Goal: Check status: Check status

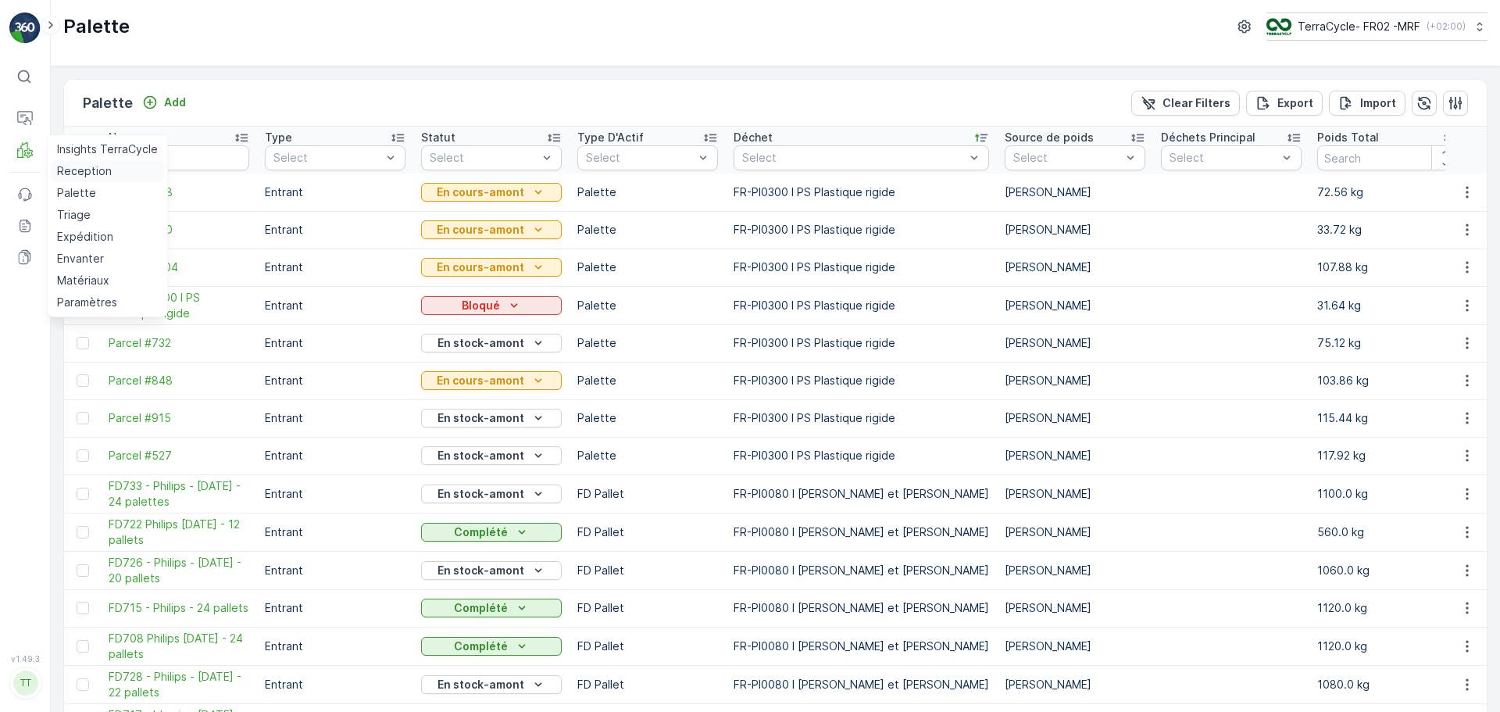
click at [93, 177] on p "Reception" at bounding box center [84, 171] width 55 height 16
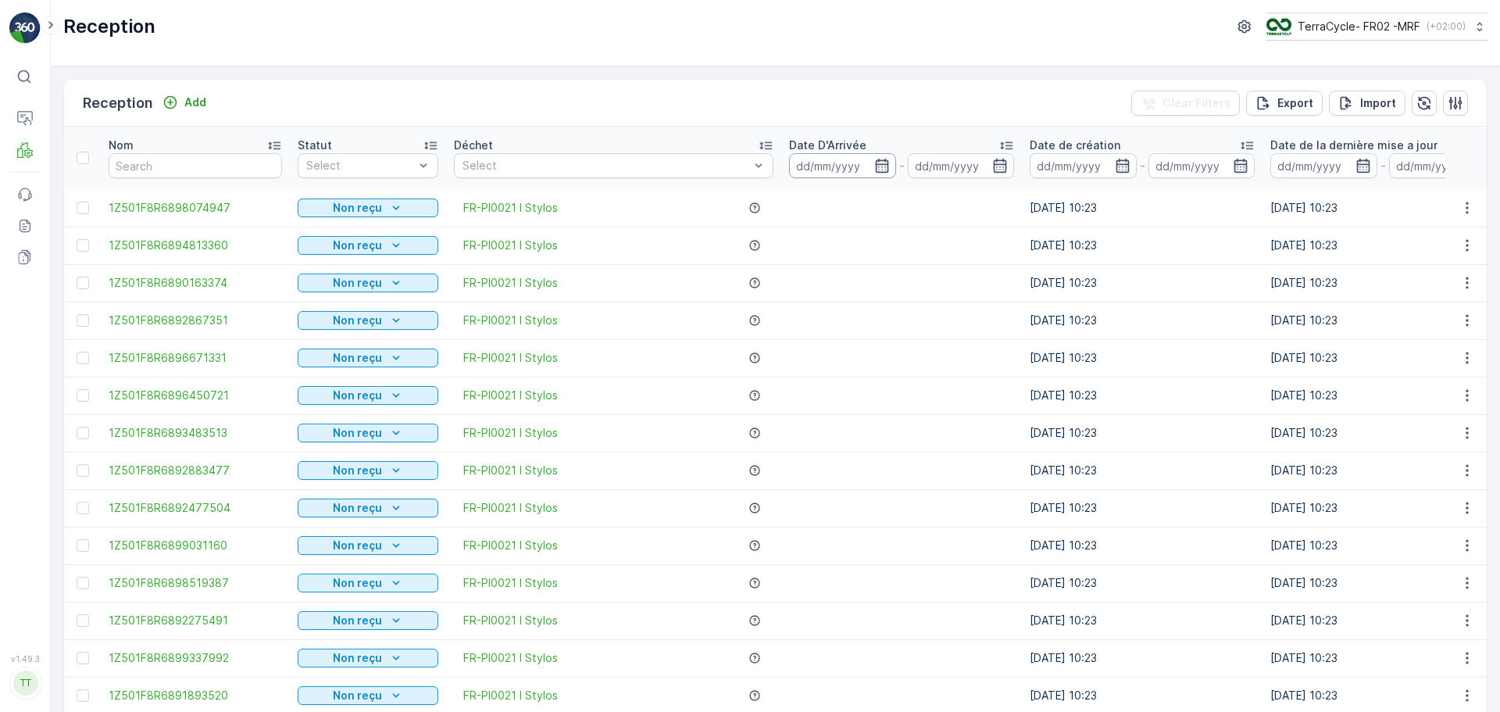
click at [836, 170] on input at bounding box center [842, 165] width 107 height 25
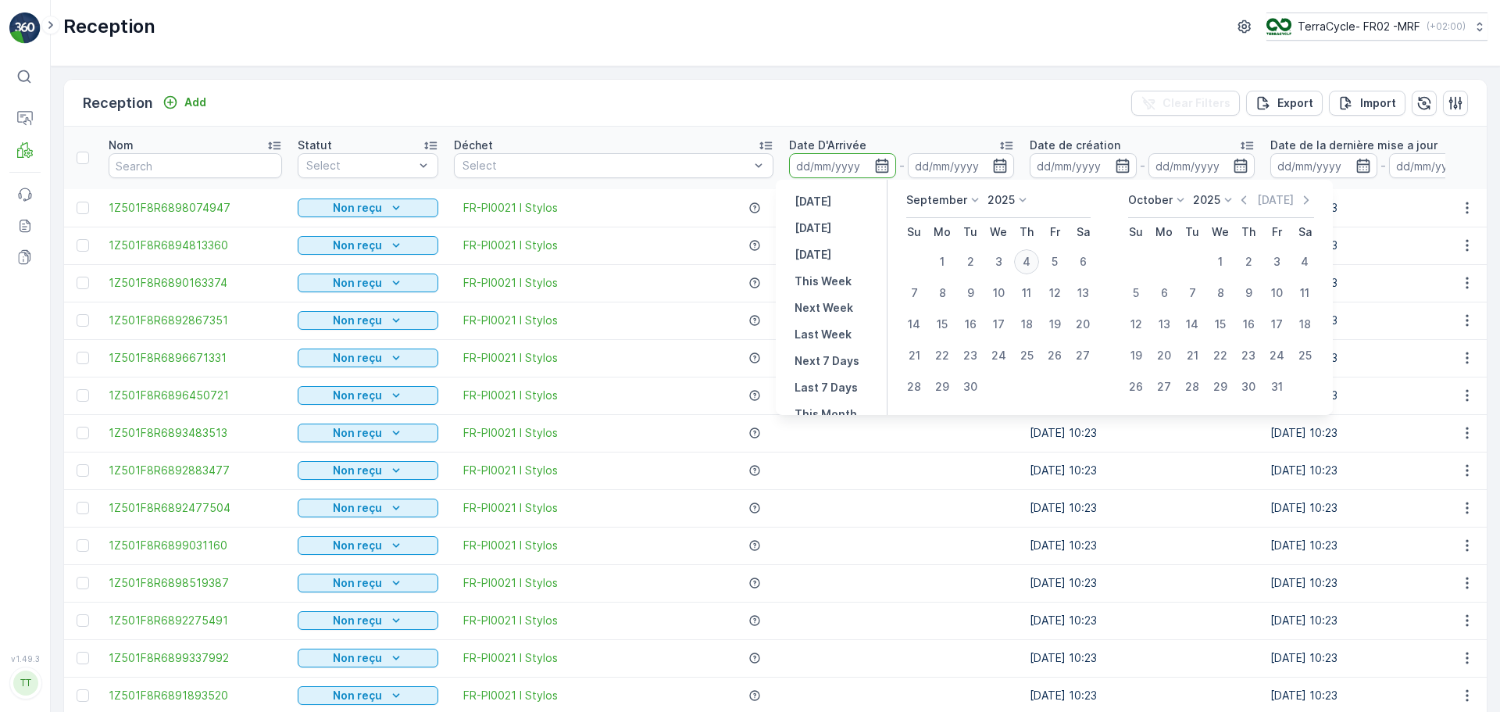
click at [1028, 263] on div "4" at bounding box center [1026, 261] width 25 height 25
type input "[DATE]"
click at [1028, 263] on div "4" at bounding box center [1026, 261] width 25 height 25
type input "[DATE]"
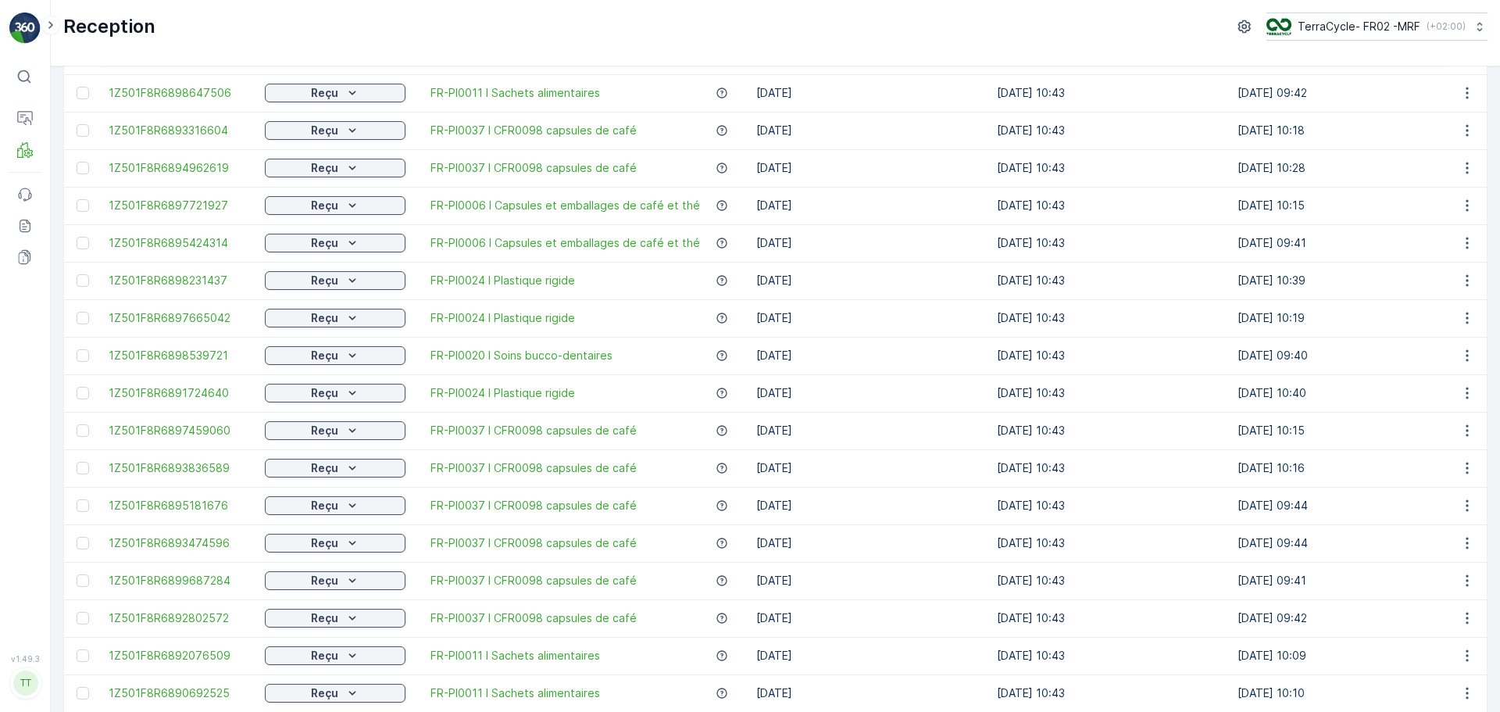
scroll to position [1419, 0]
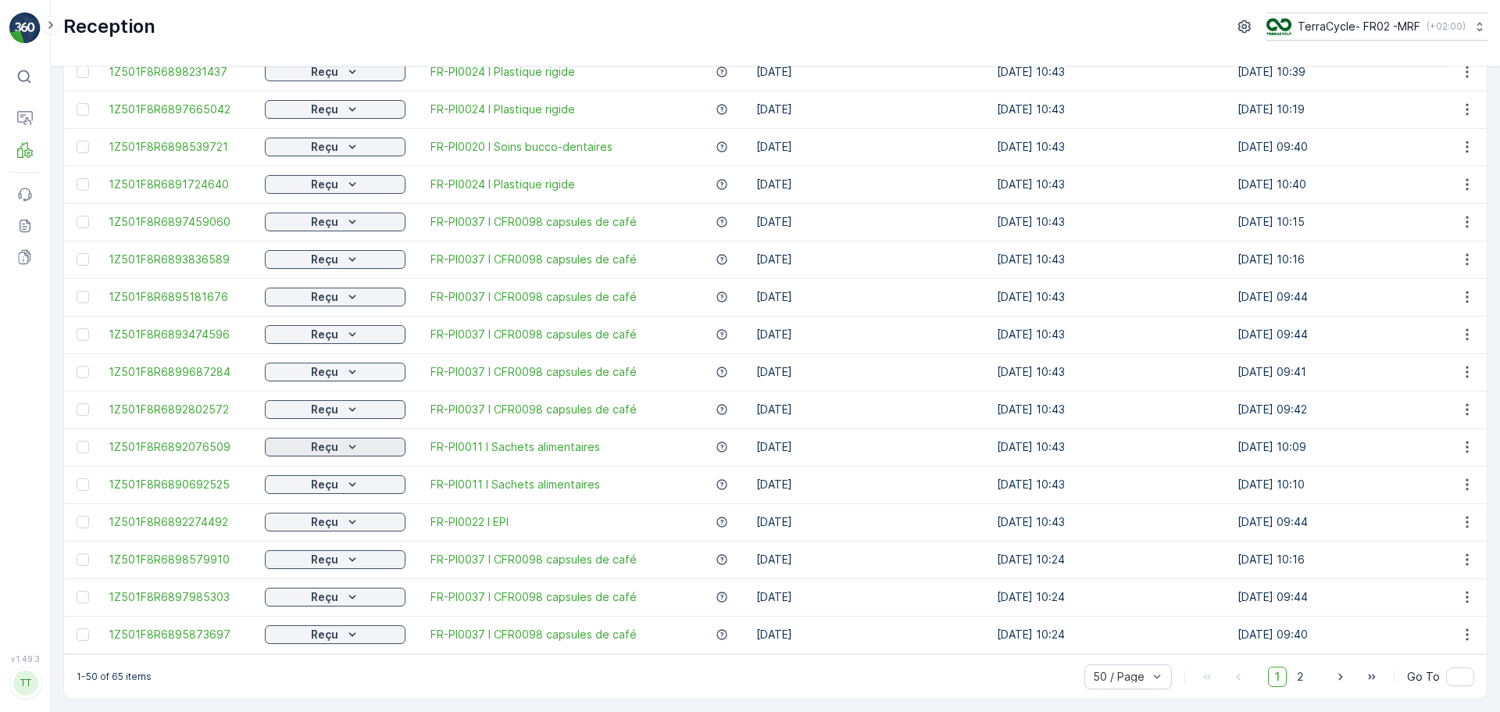
drag, startPoint x: 1293, startPoint y: 673, endPoint x: 401, endPoint y: 431, distance: 924.6
click at [1293, 673] on span "2" at bounding box center [1300, 677] width 21 height 20
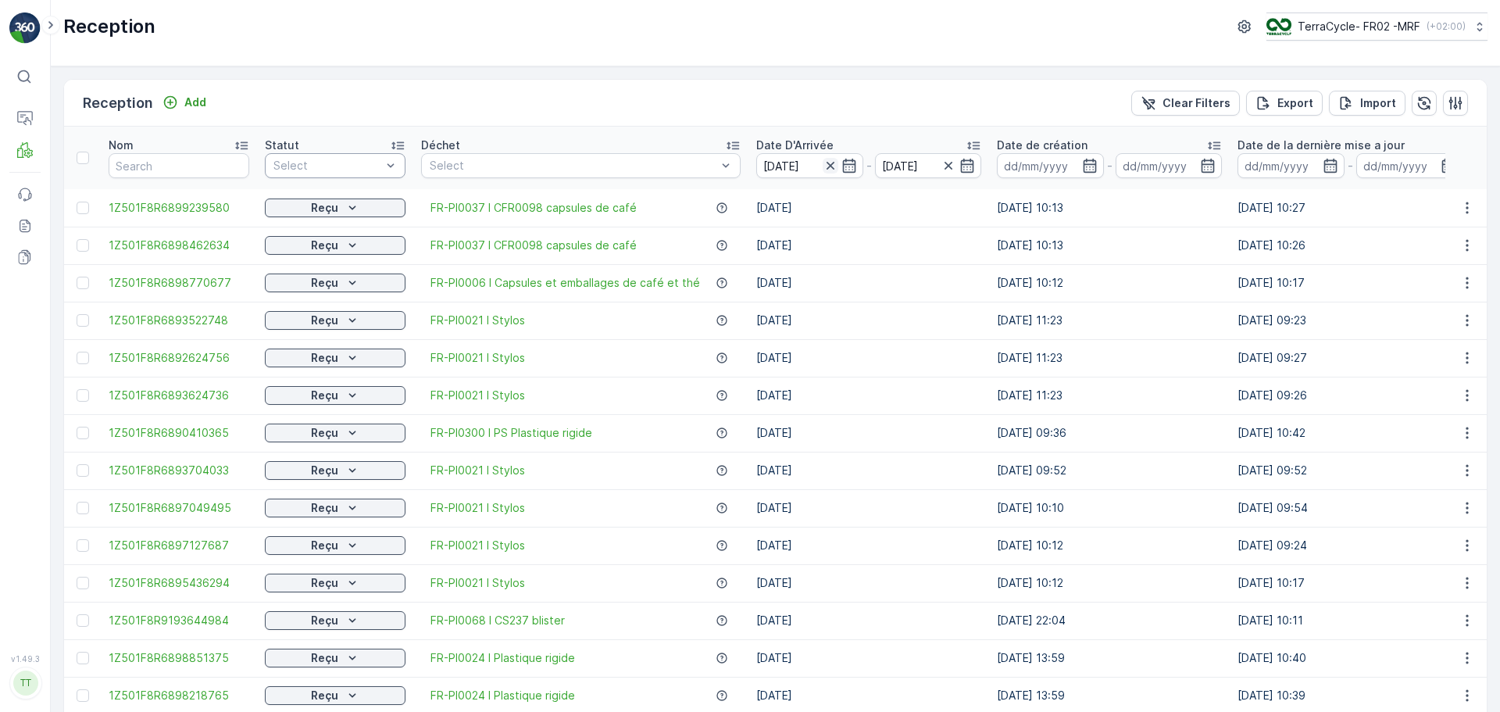
click at [823, 163] on icon "button" at bounding box center [831, 166] width 16 height 16
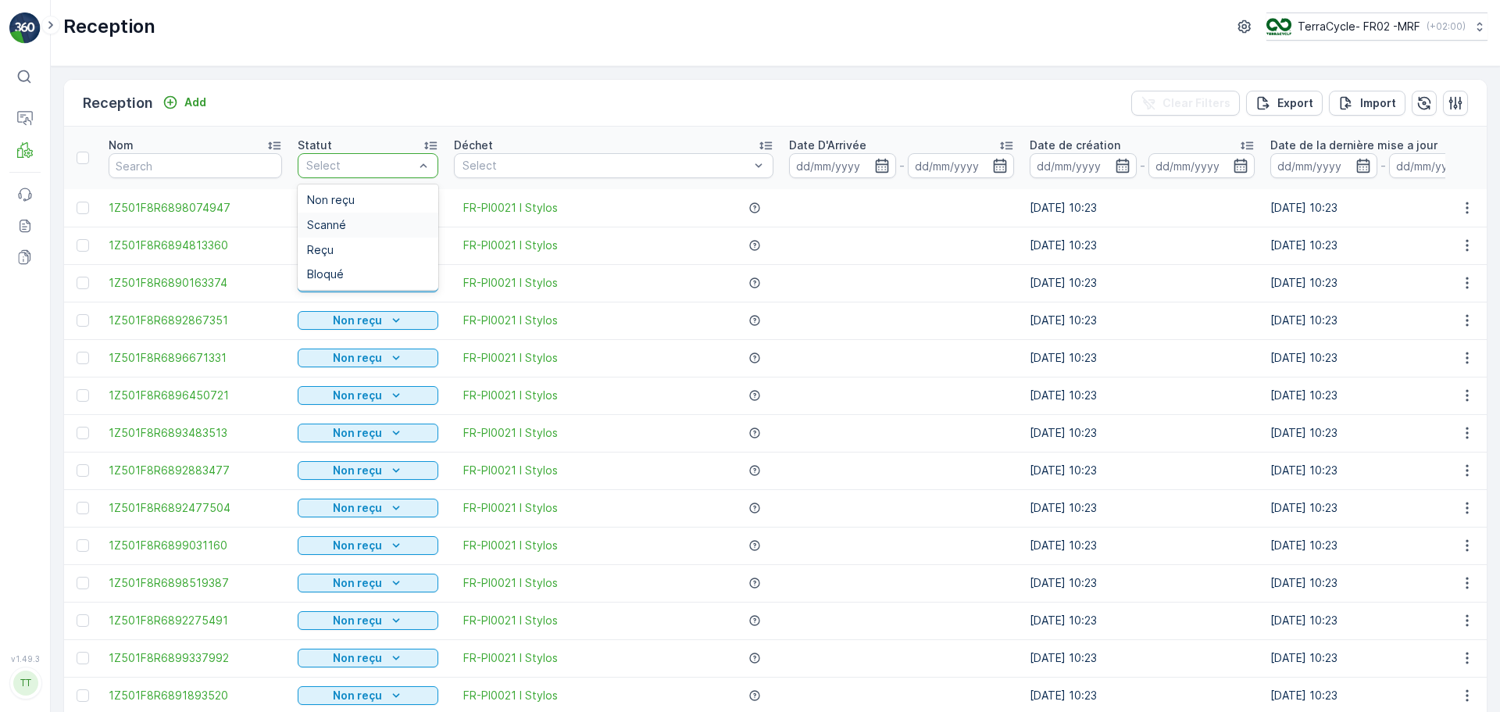
click at [318, 228] on span "Scanné" at bounding box center [326, 225] width 39 height 13
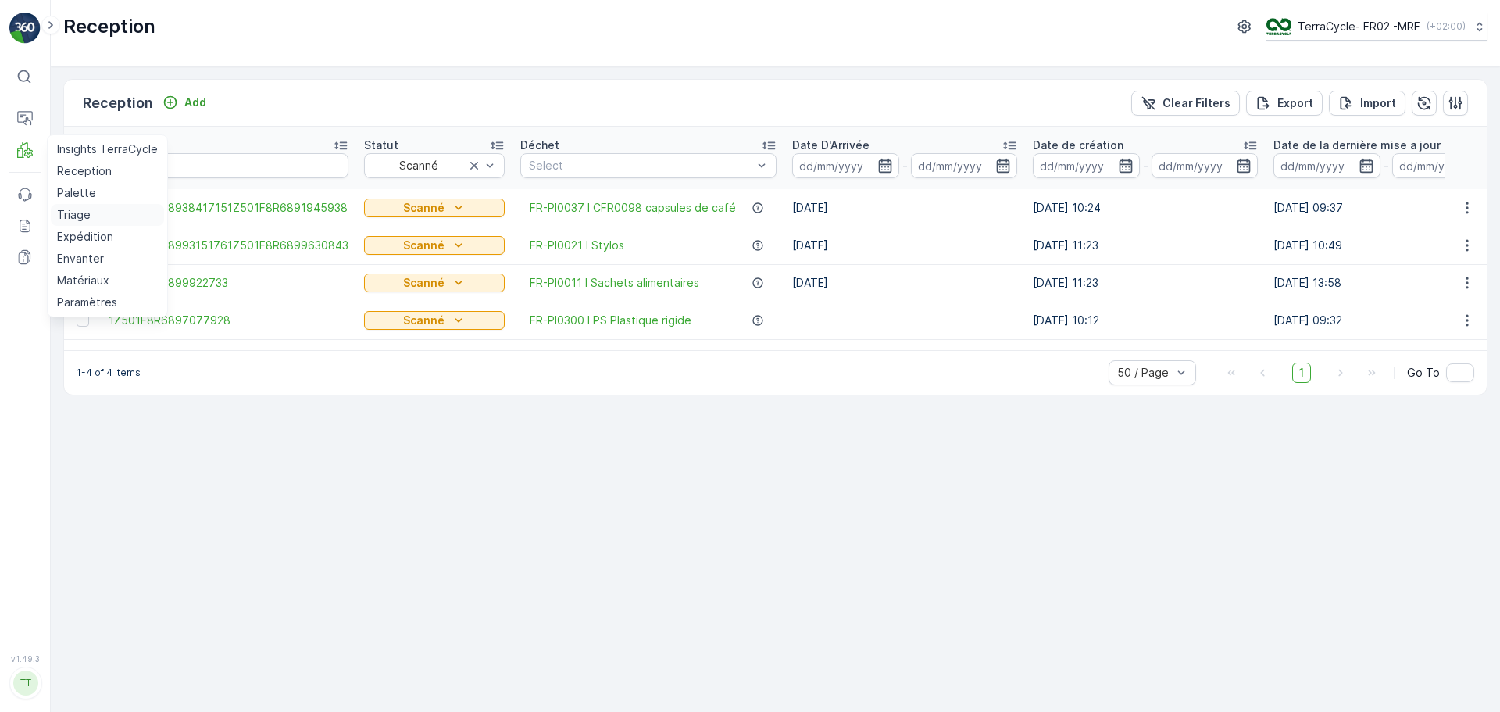
click at [77, 217] on p "Triage" at bounding box center [74, 215] width 34 height 16
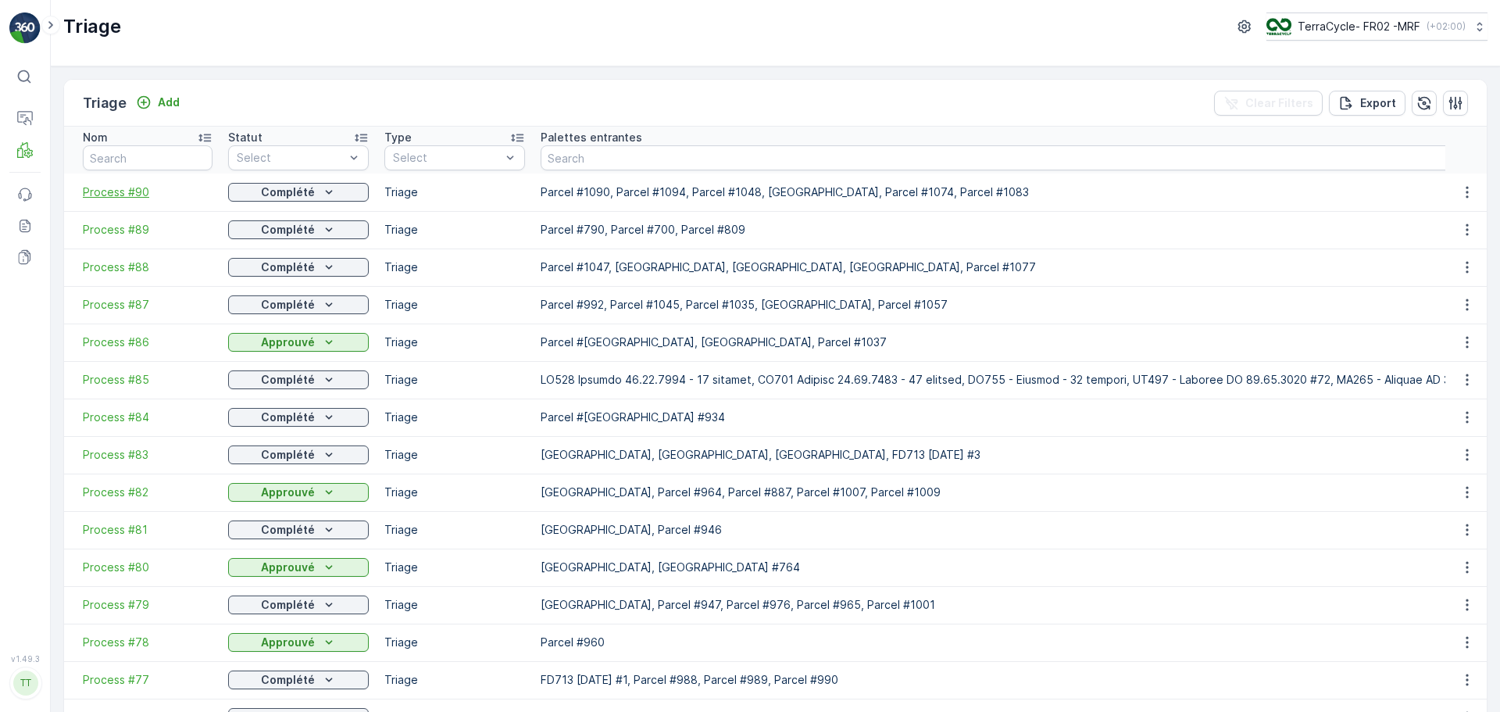
click at [105, 195] on span "Process #90" at bounding box center [148, 192] width 130 height 16
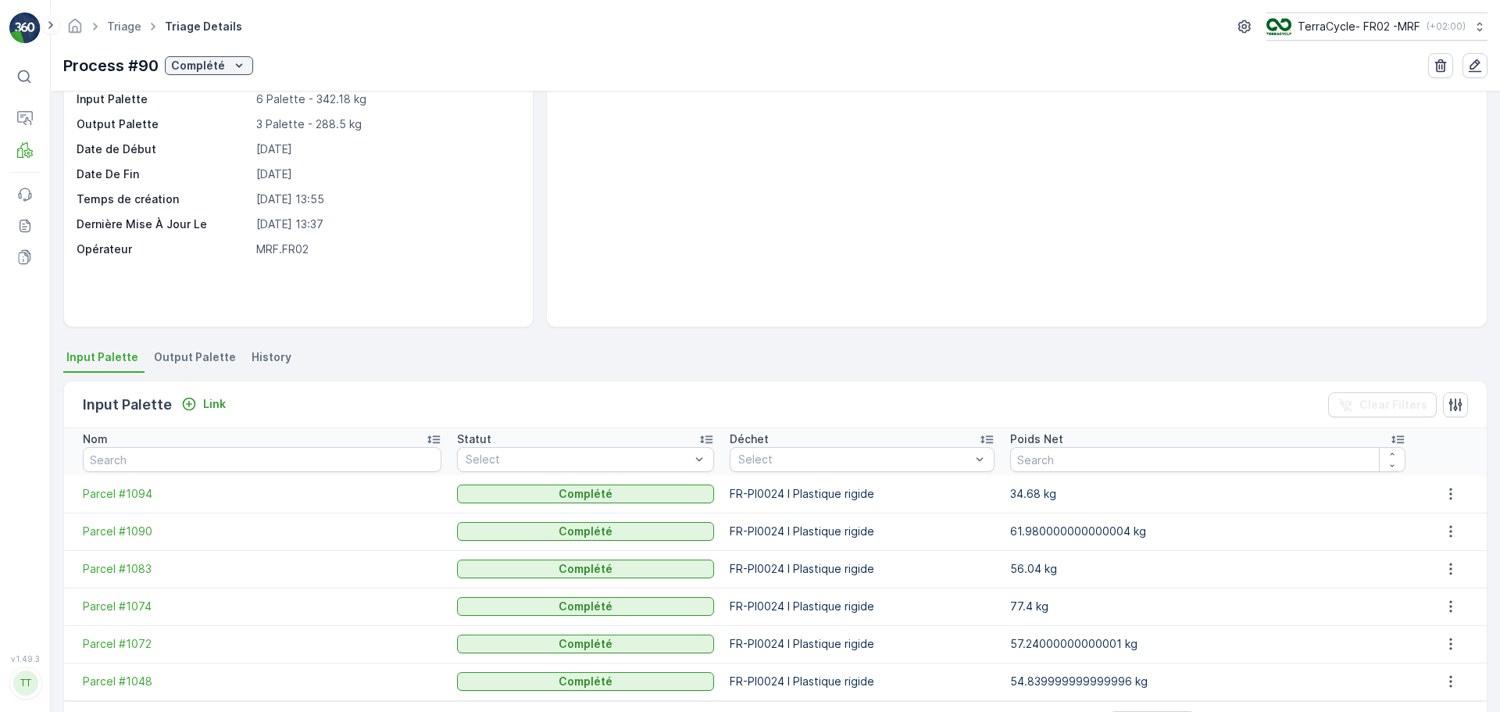
scroll to position [144, 0]
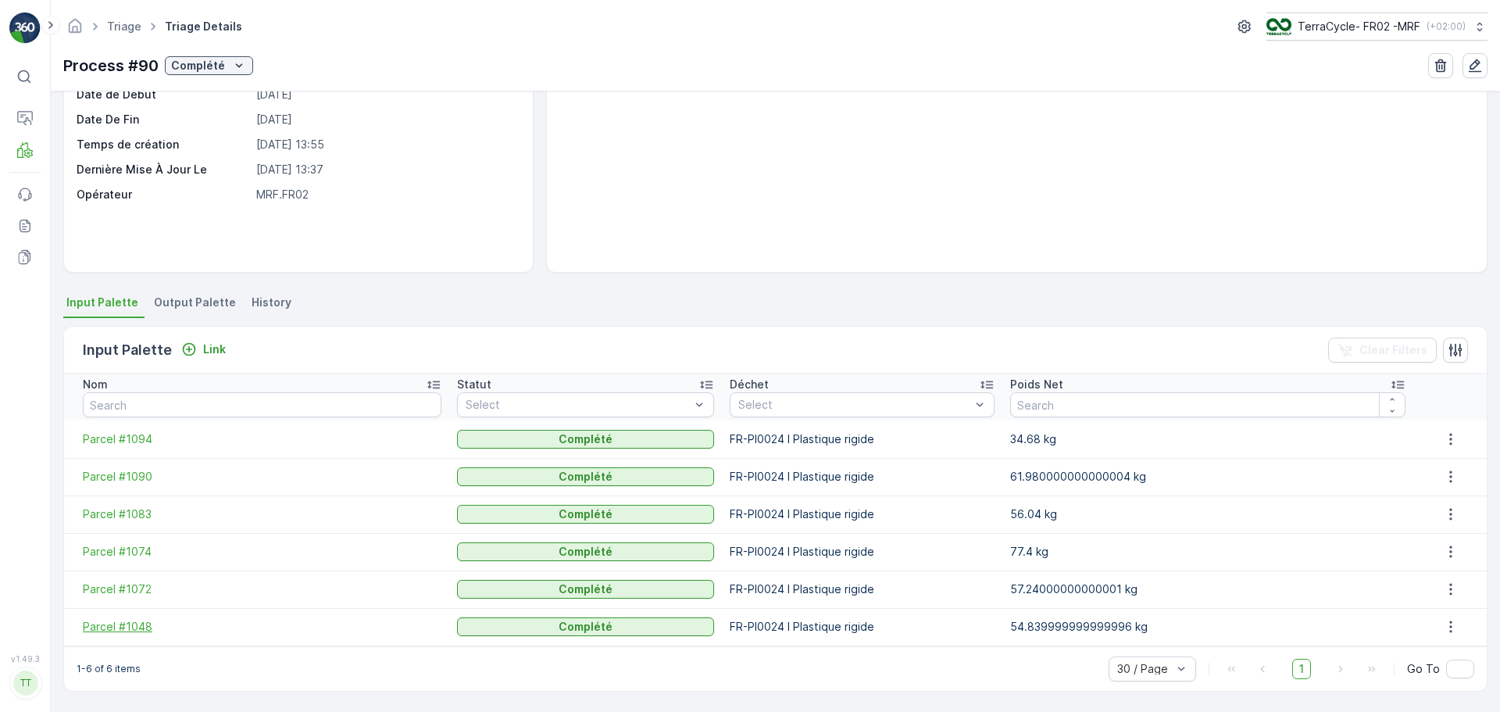
click at [117, 624] on span "Parcel #1048" at bounding box center [262, 627] width 359 height 16
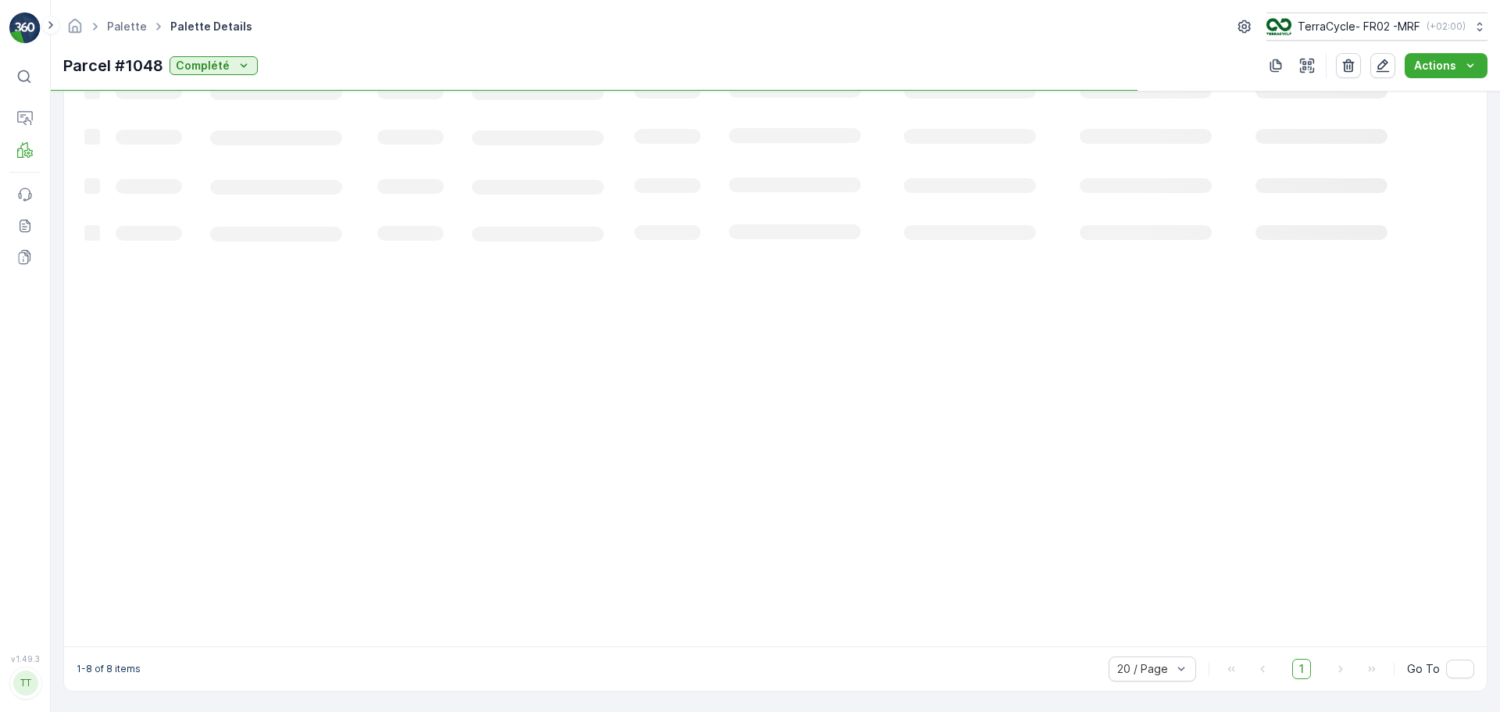
scroll to position [242, 0]
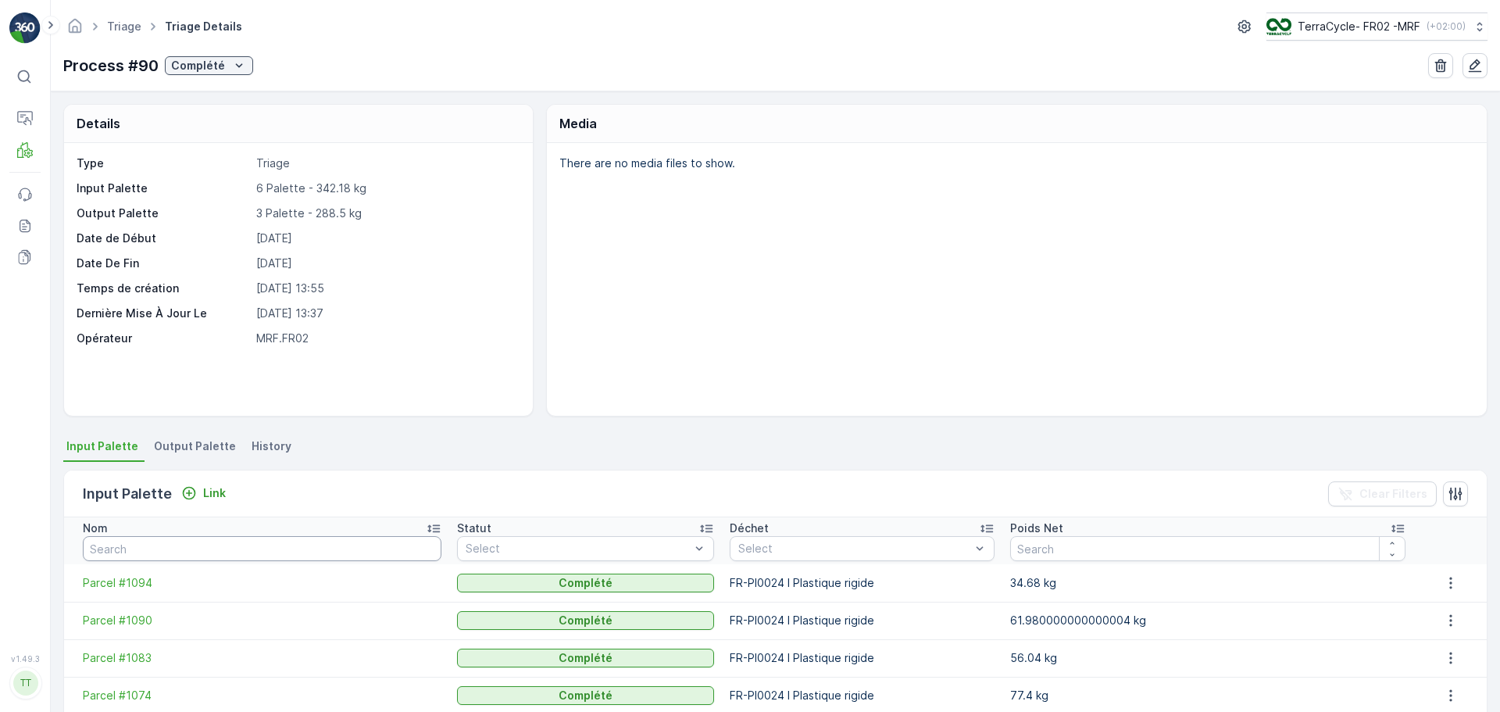
scroll to position [144, 0]
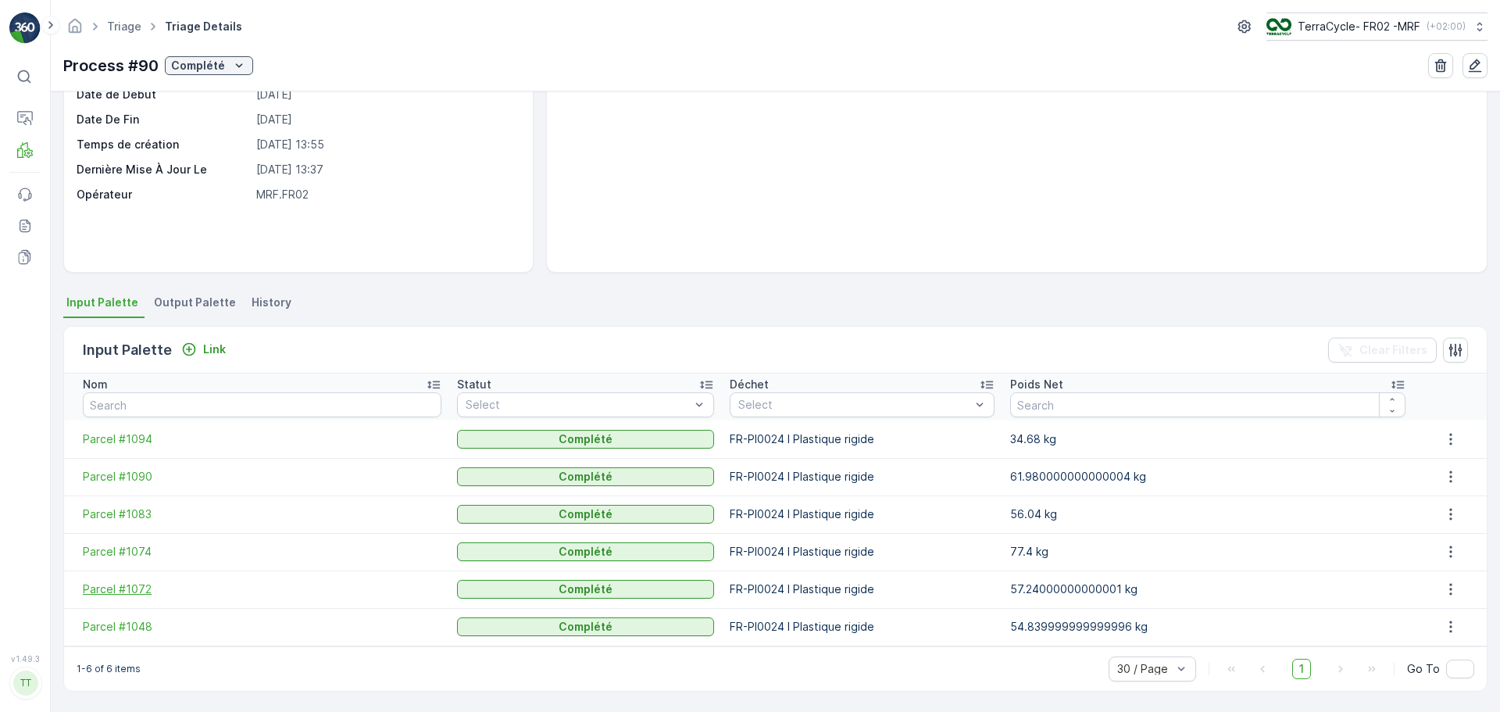
click at [126, 587] on span "Parcel #1072" at bounding box center [262, 589] width 359 height 16
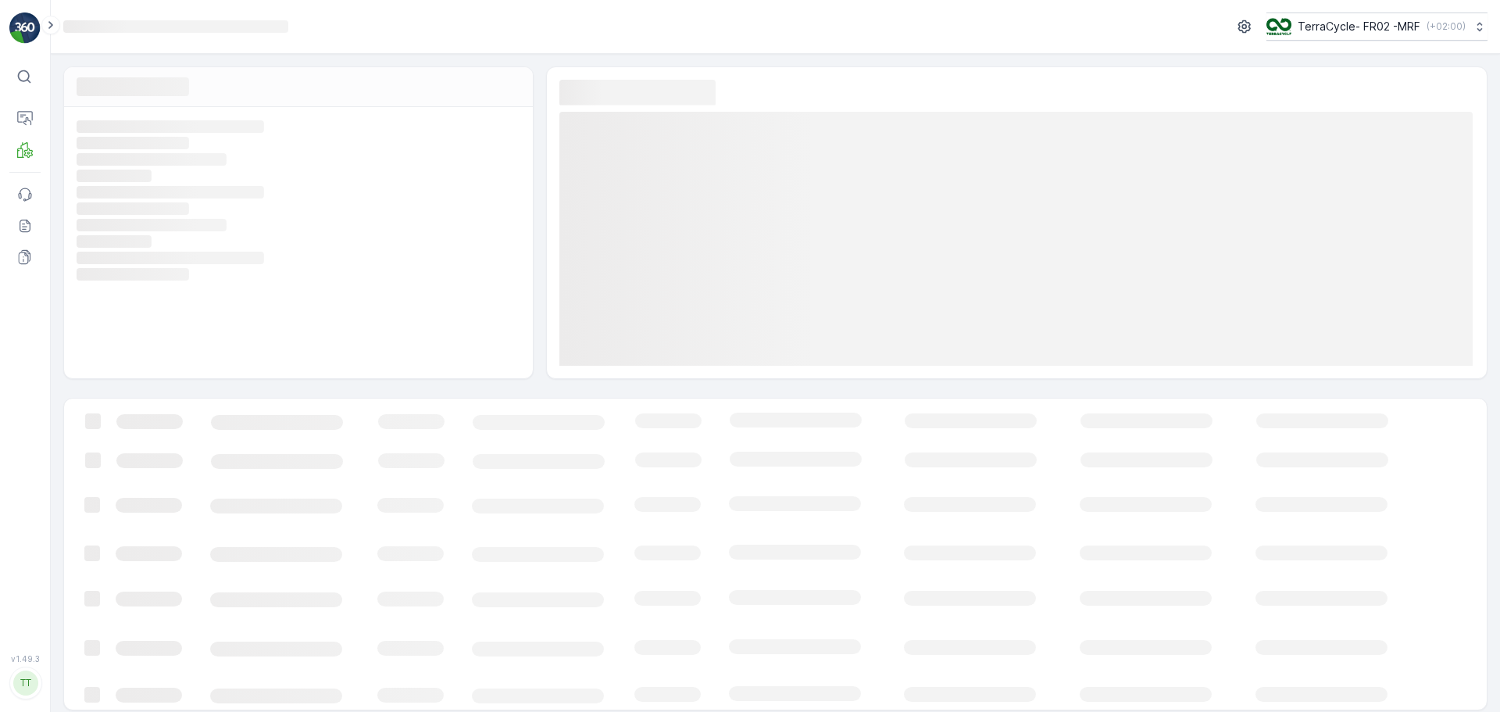
scroll to position [11, 0]
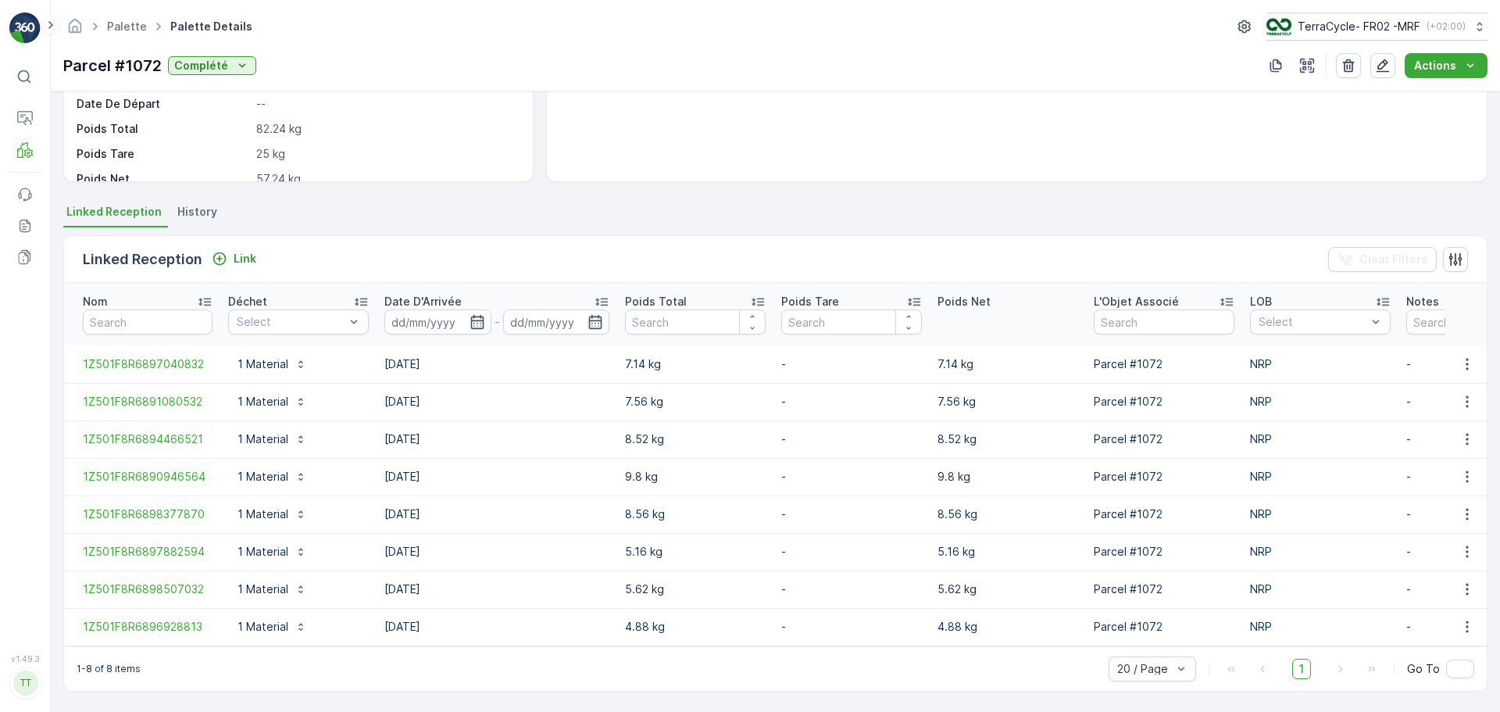
scroll to position [242, 0]
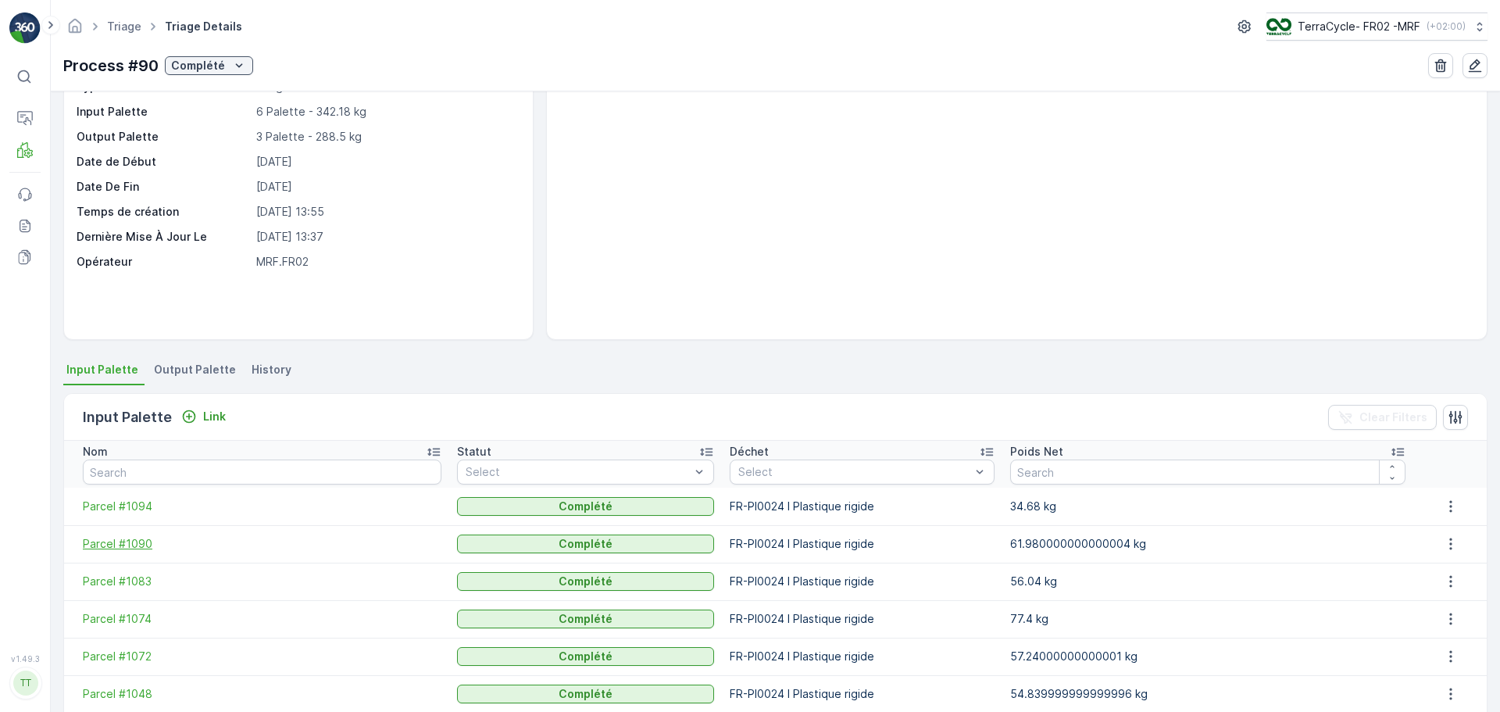
scroll to position [144, 0]
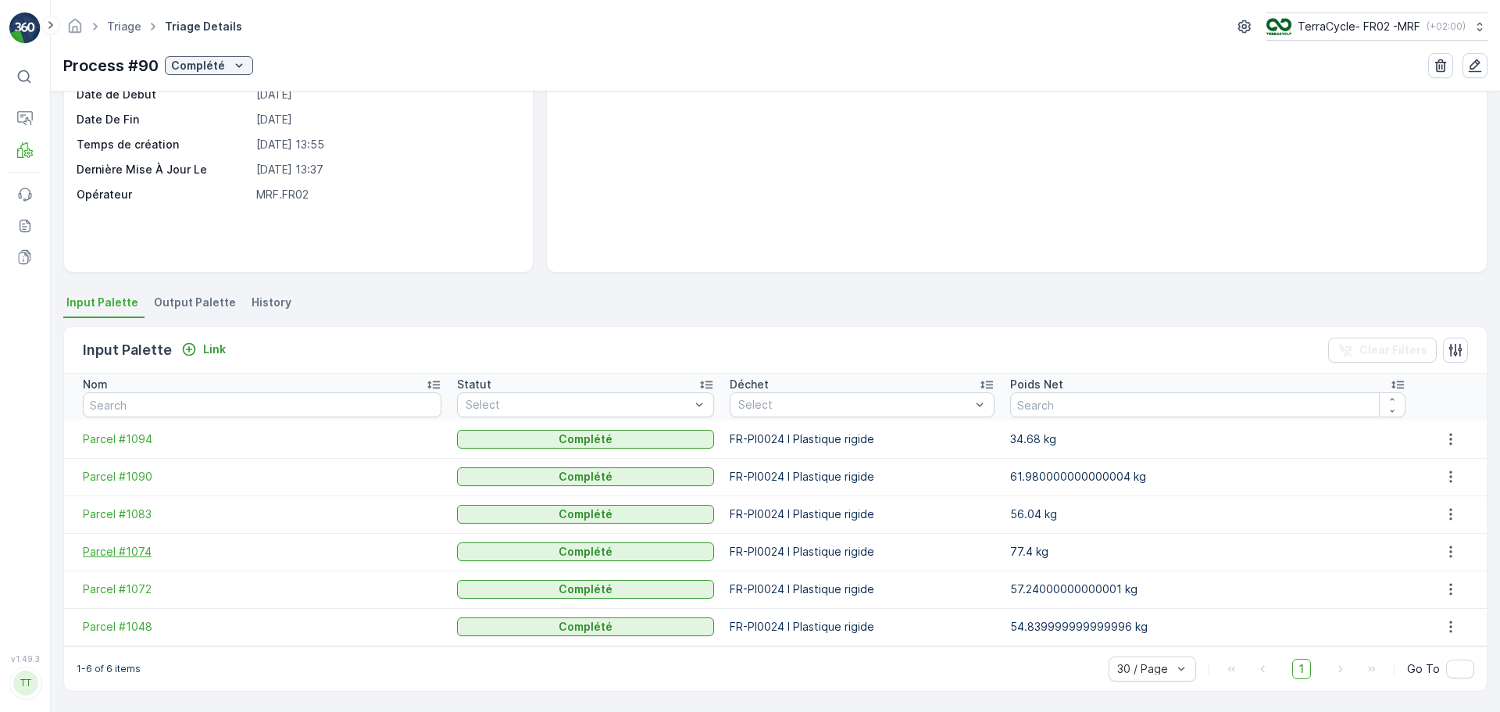
click at [138, 551] on span "Parcel #1074" at bounding box center [262, 552] width 359 height 16
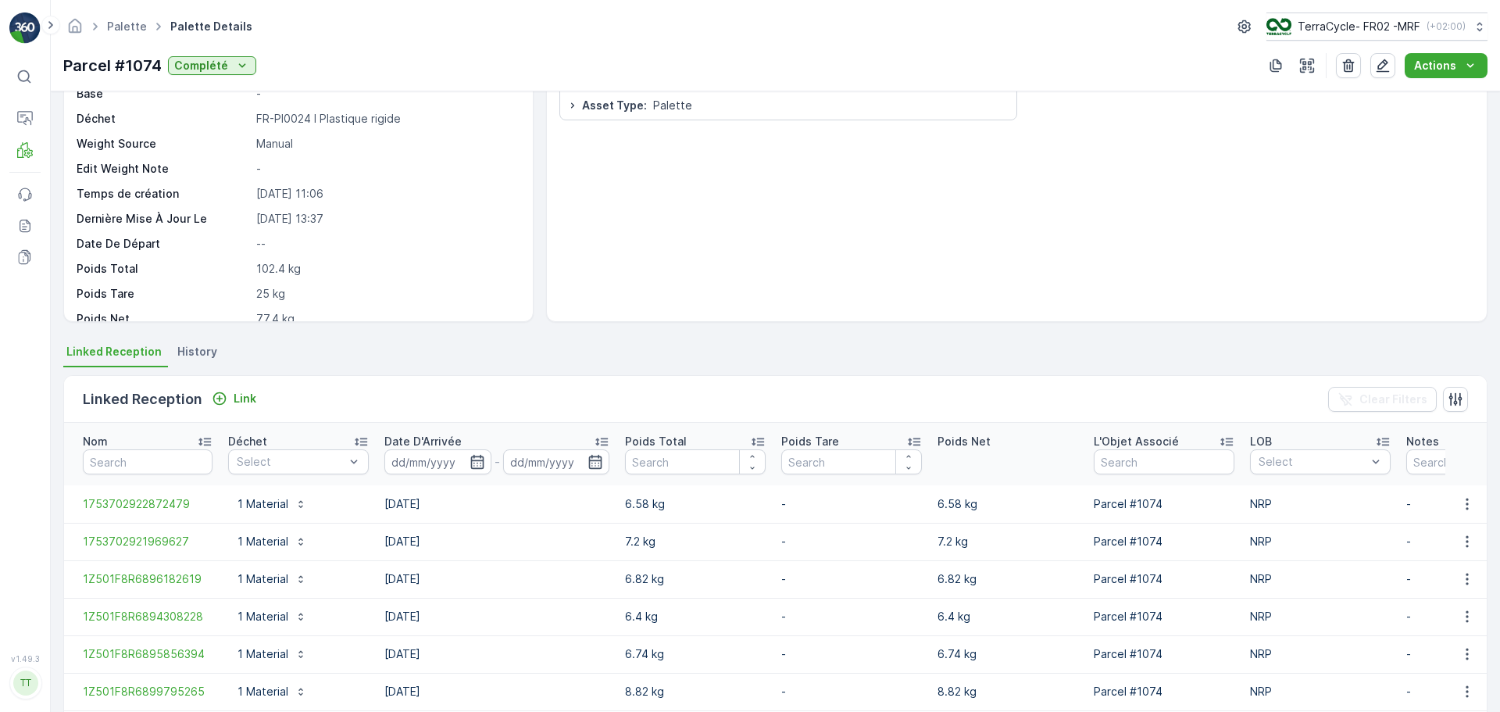
scroll to position [317, 0]
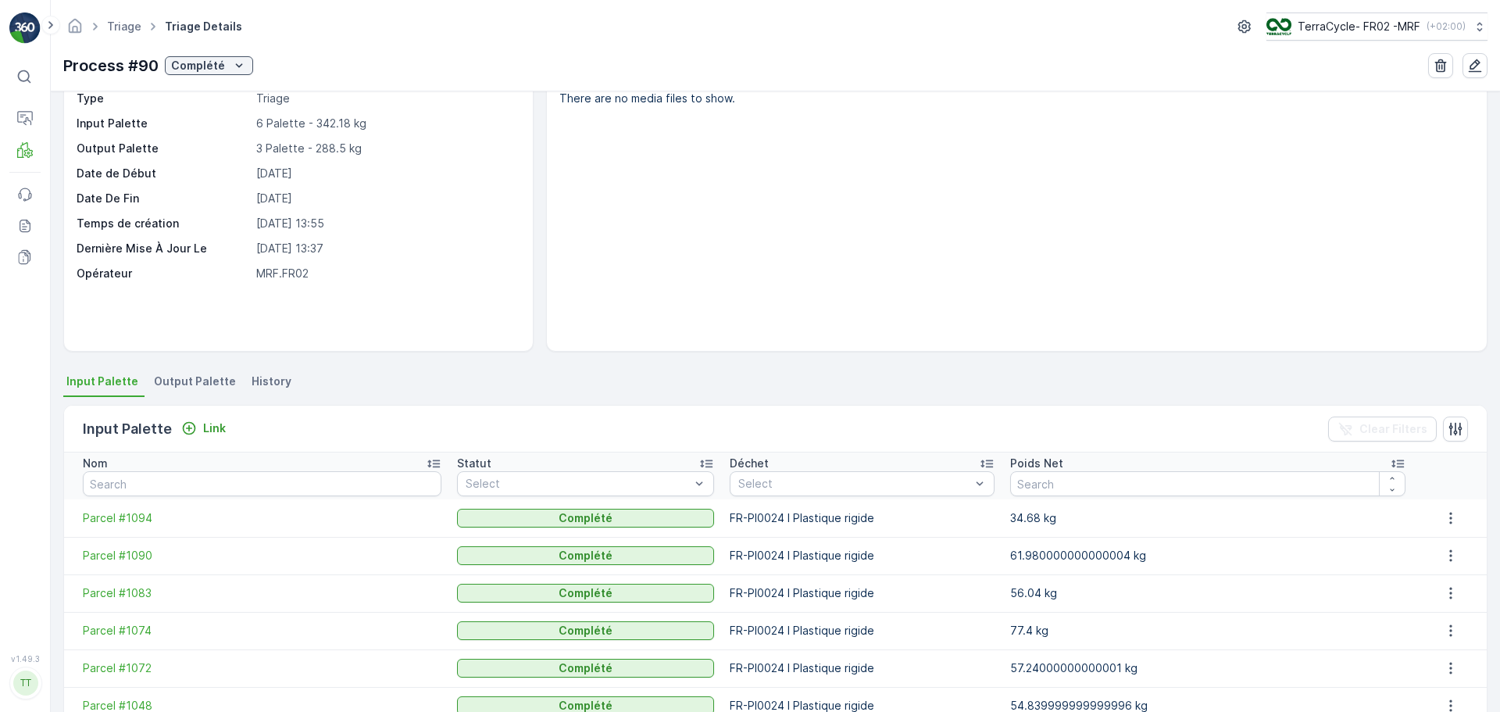
scroll to position [144, 0]
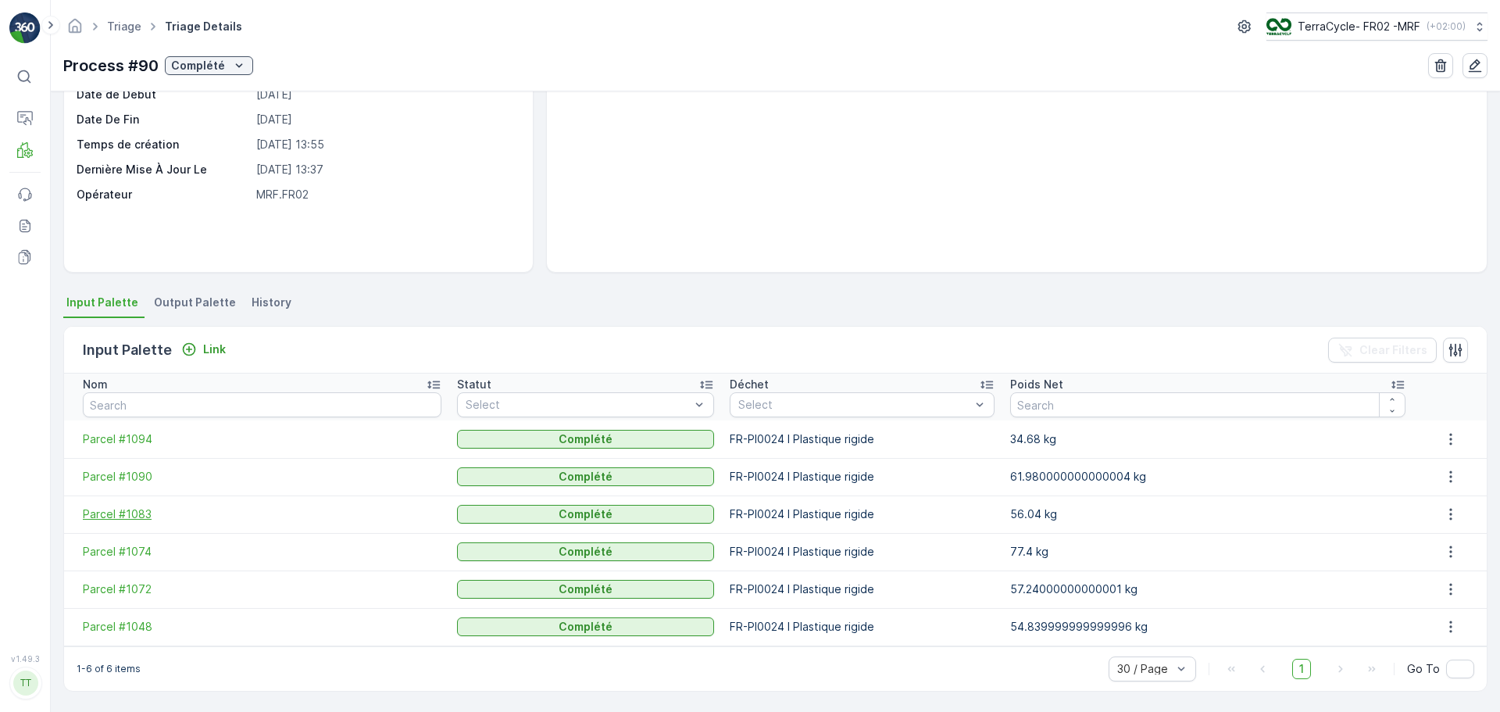
click at [138, 506] on span "Parcel #1083" at bounding box center [262, 514] width 359 height 16
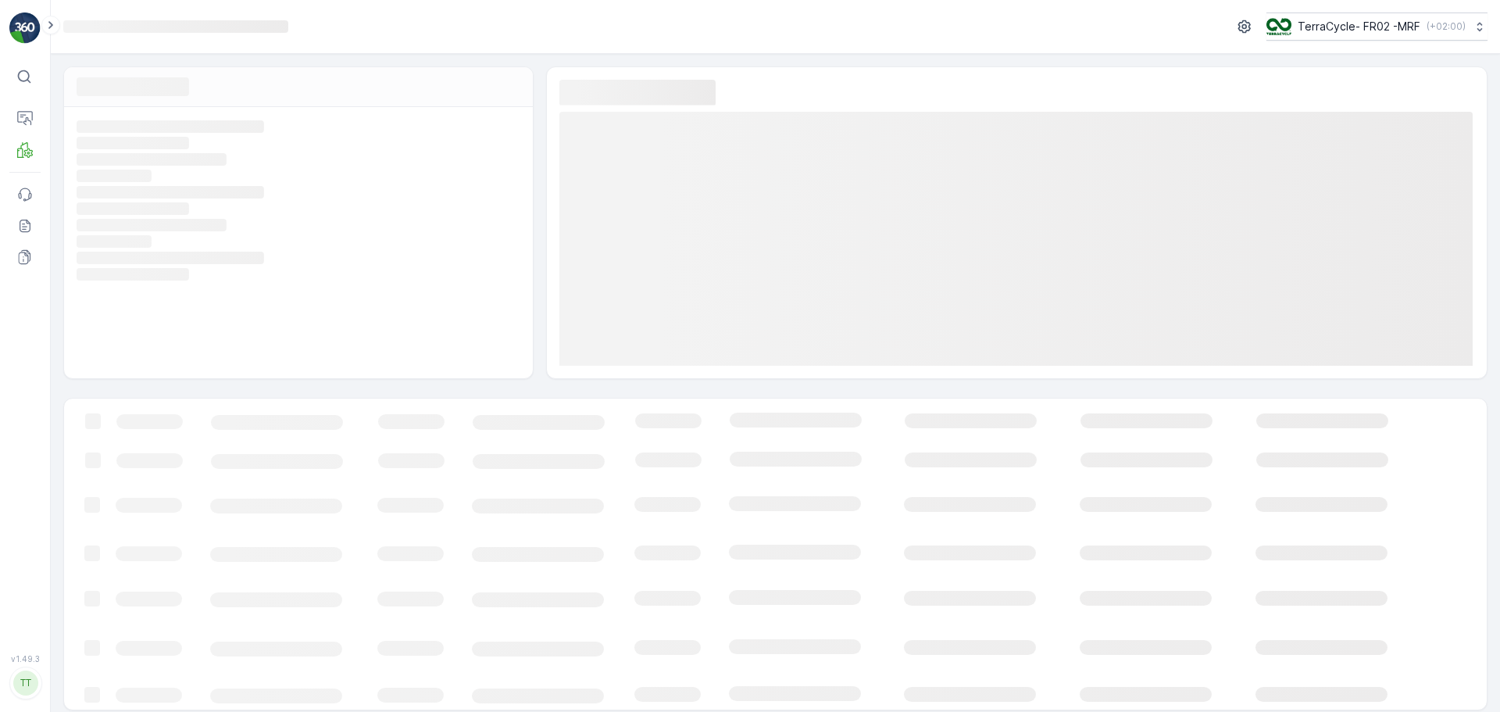
scroll to position [9, 0]
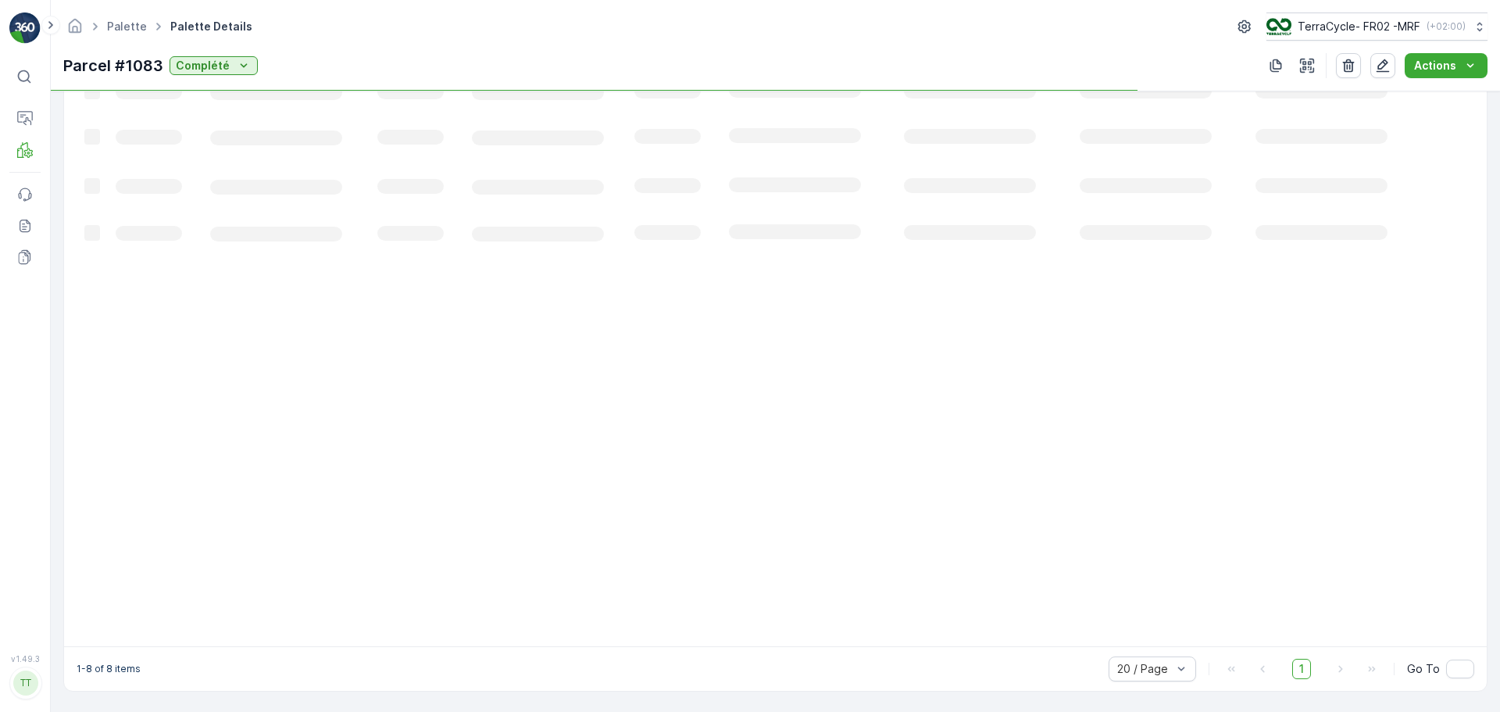
scroll to position [242, 0]
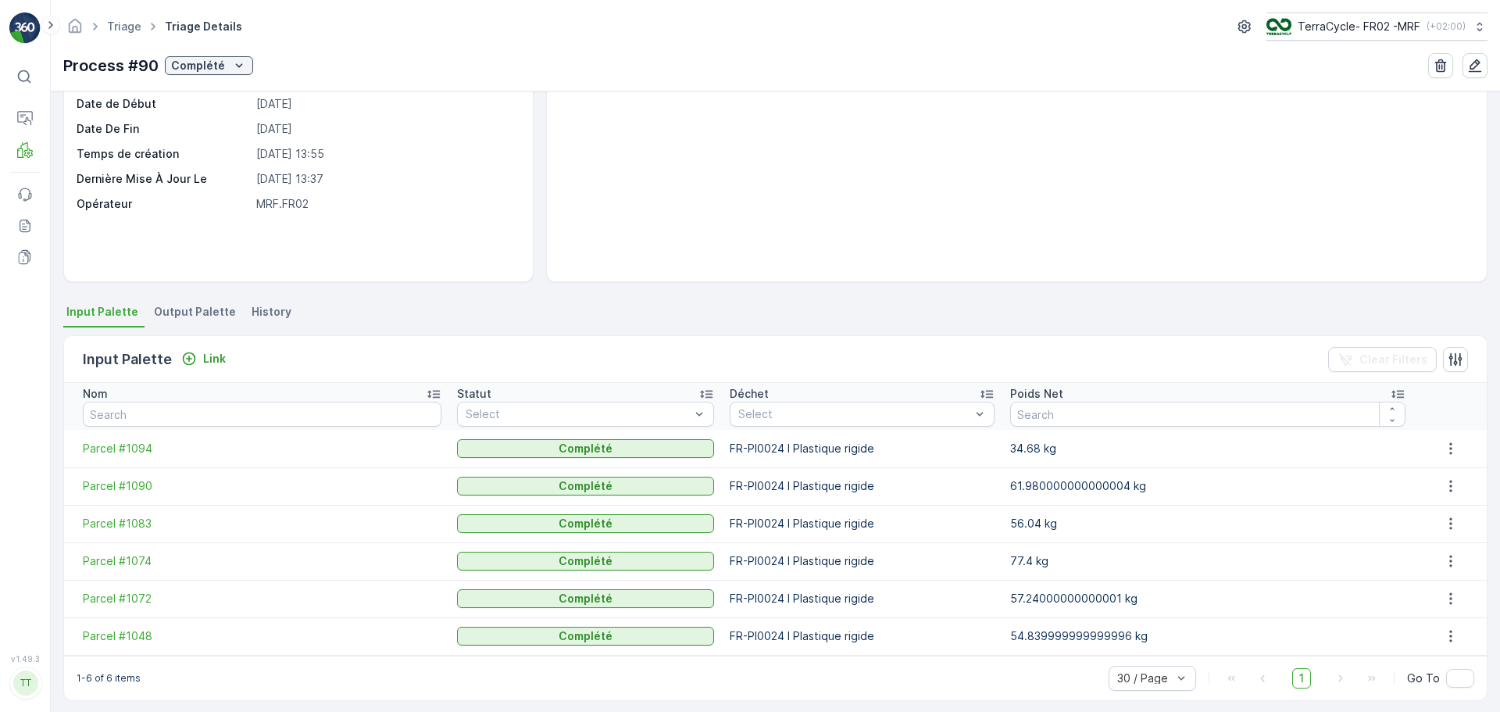
scroll to position [144, 0]
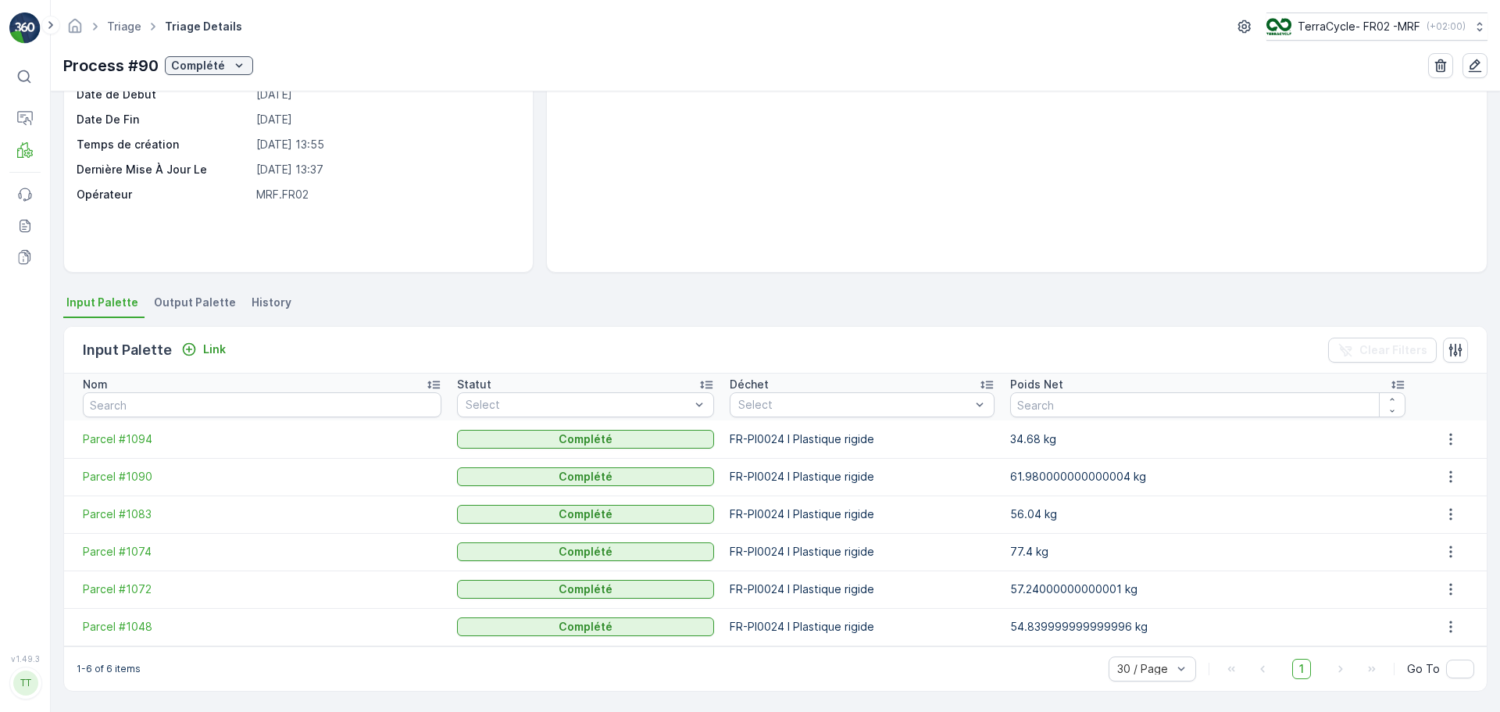
click at [120, 488] on td "Parcel #1090" at bounding box center [256, 477] width 385 height 38
click at [118, 478] on span "Parcel #1090" at bounding box center [262, 477] width 359 height 16
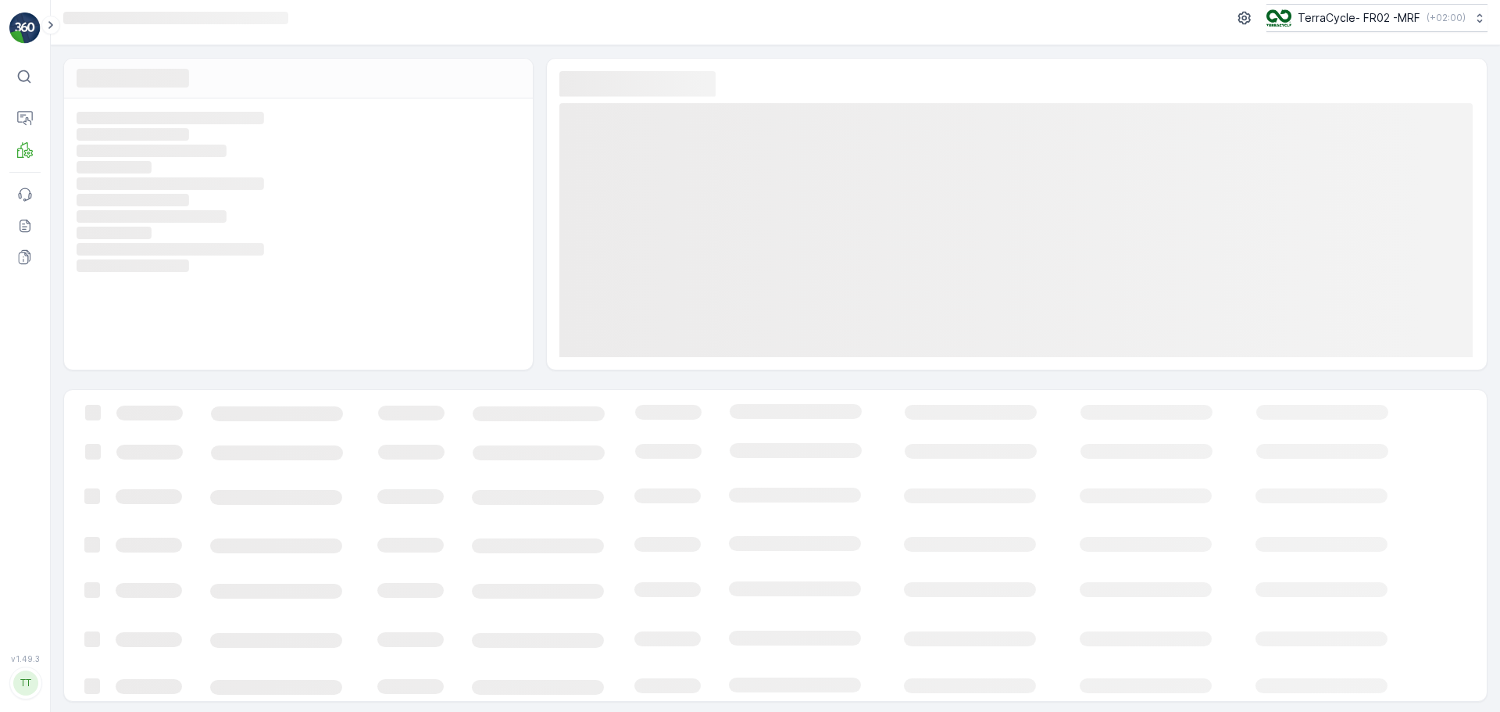
scroll to position [11, 0]
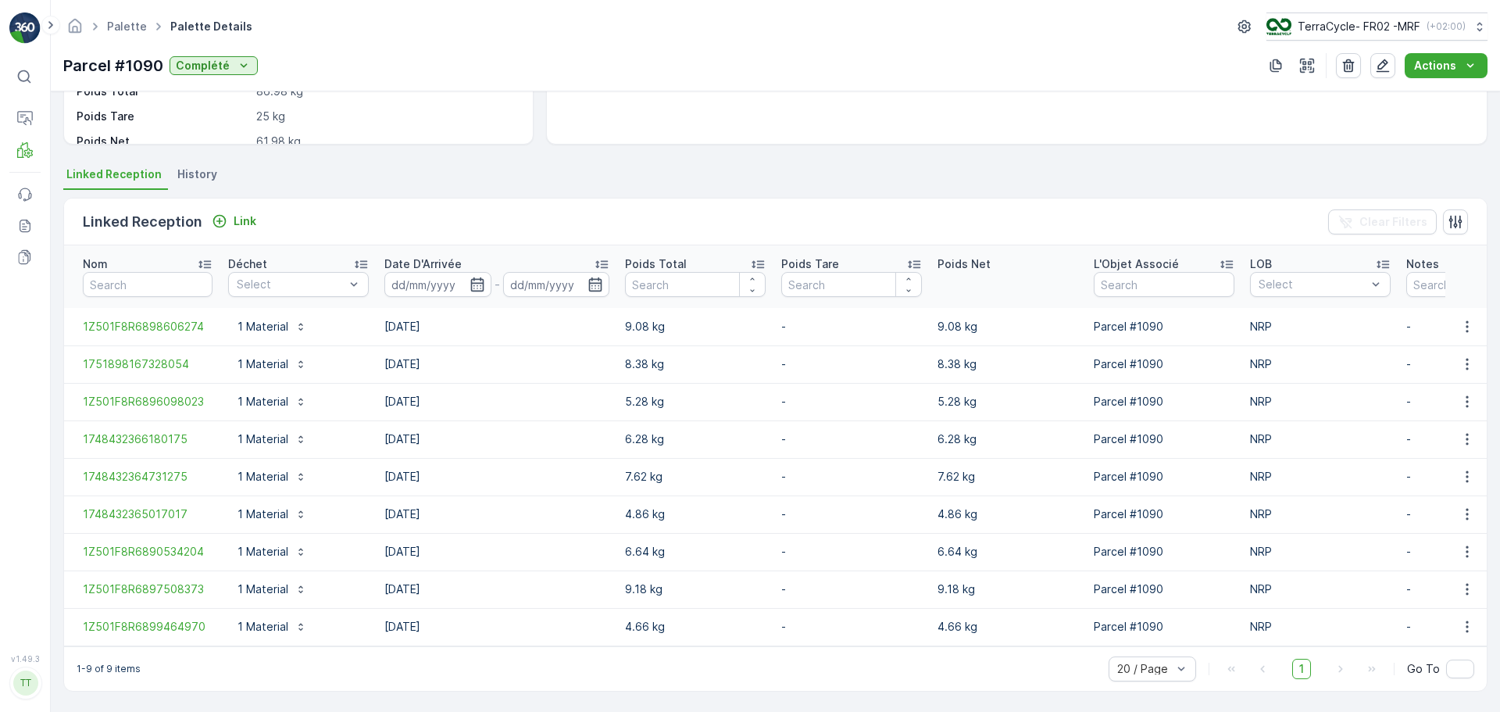
scroll to position [280, 0]
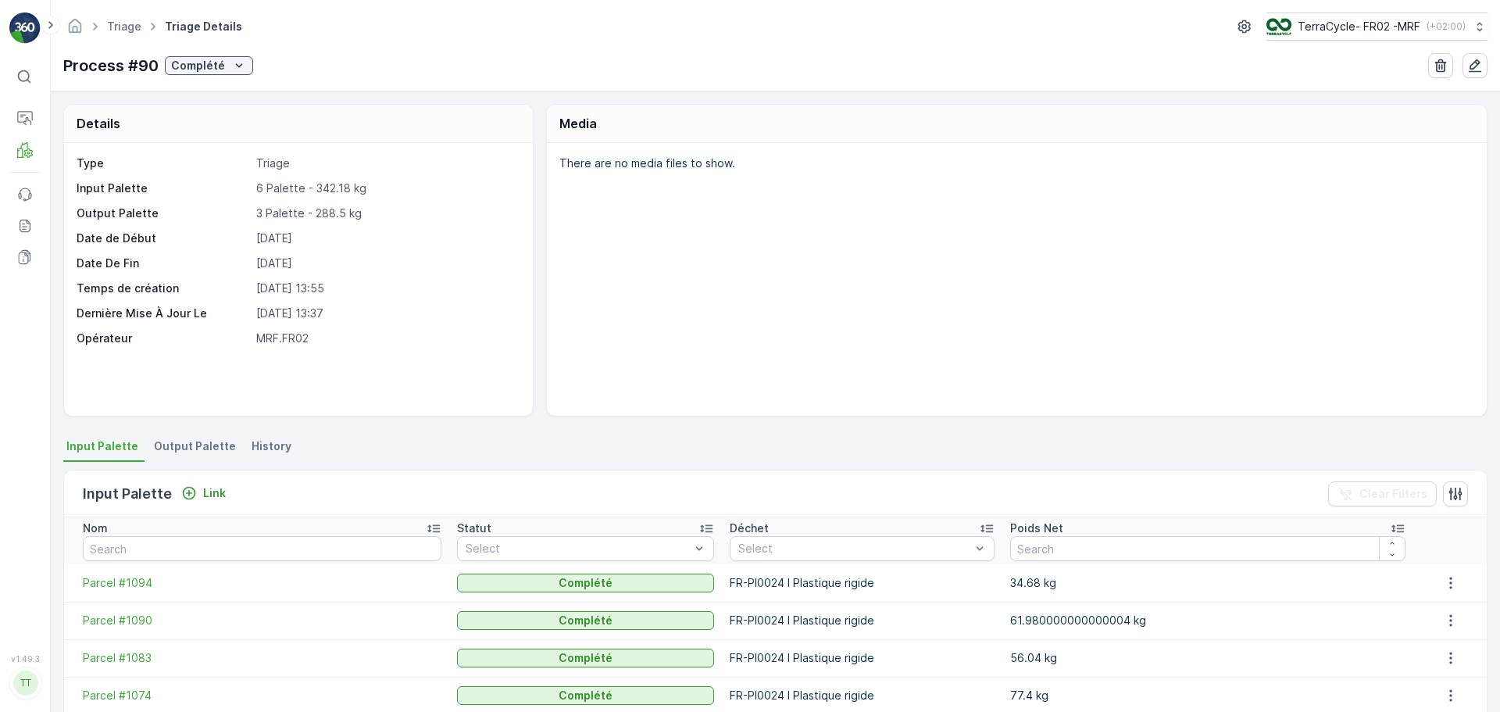
click at [123, 591] on td "Parcel #1094" at bounding box center [256, 583] width 385 height 38
click at [133, 585] on span "Parcel #1094" at bounding box center [262, 583] width 359 height 16
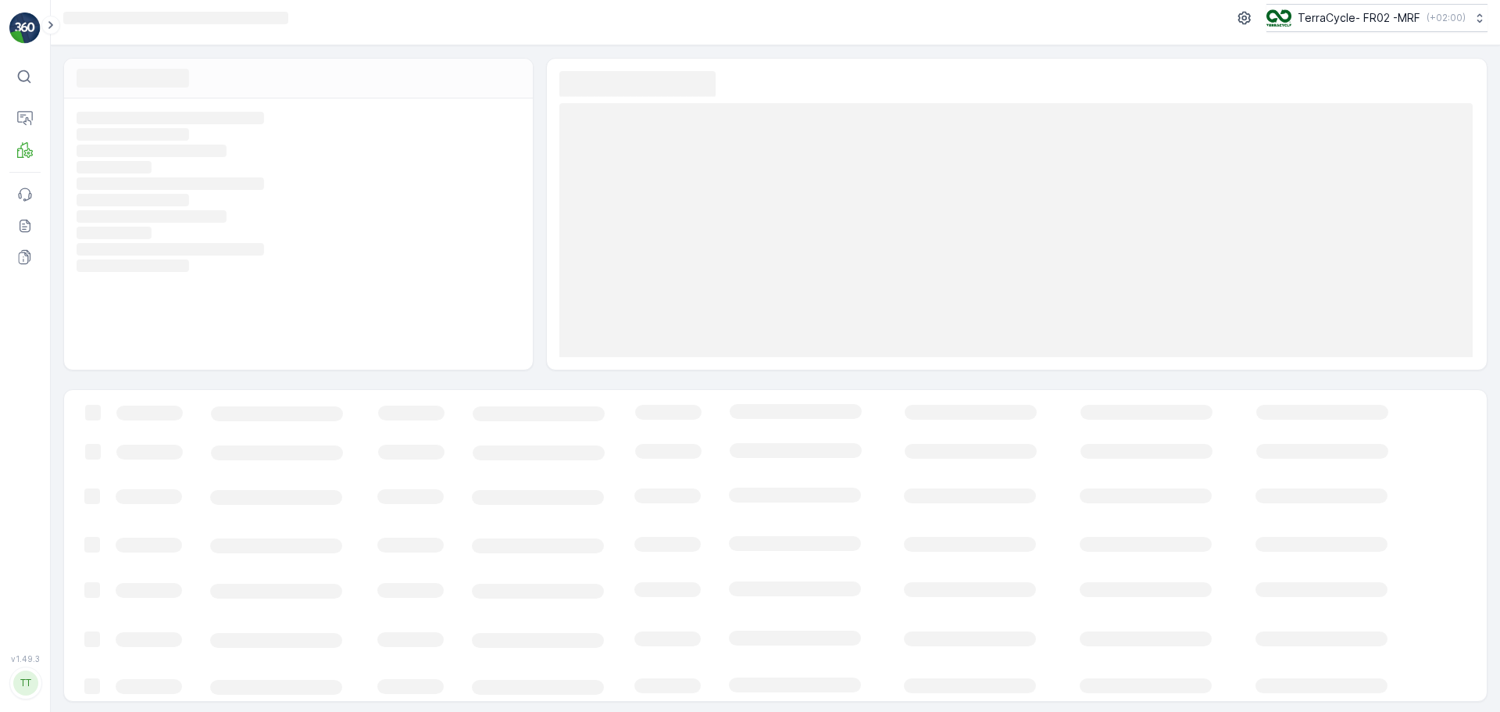
scroll to position [11, 0]
